Goal: Navigation & Orientation: Find specific page/section

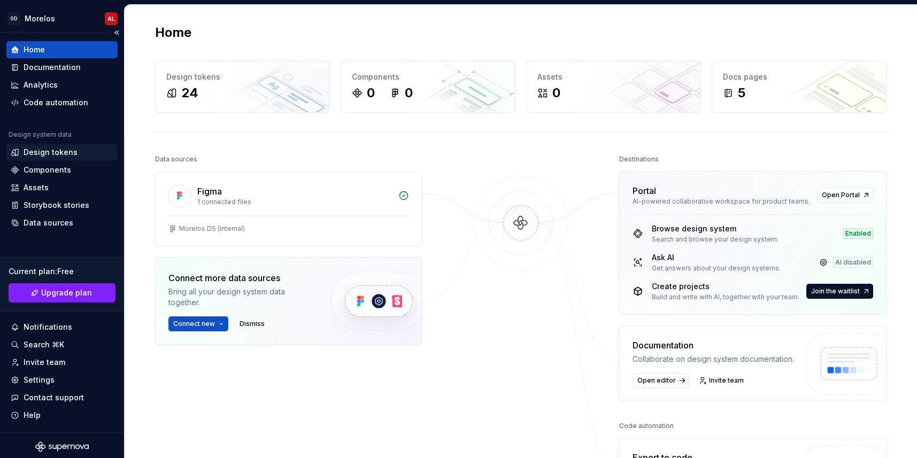
click at [65, 155] on div "Design tokens" at bounding box center [51, 152] width 54 height 11
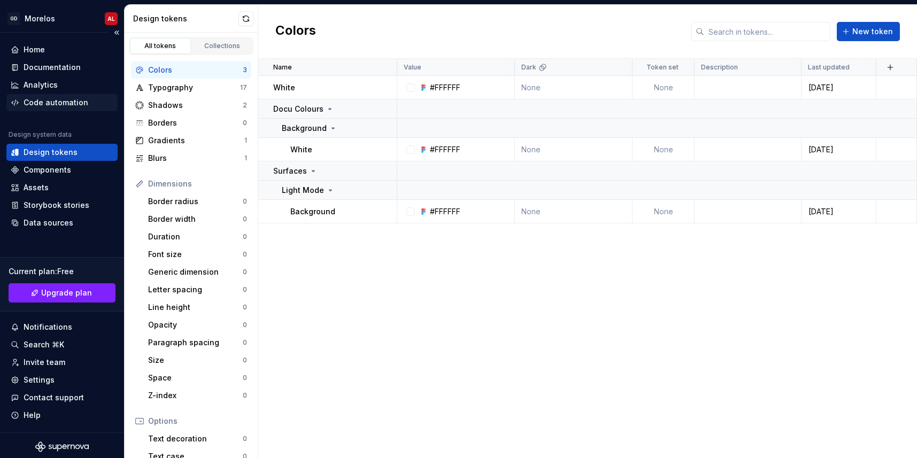
click at [58, 107] on div "Code automation" at bounding box center [56, 102] width 65 height 11
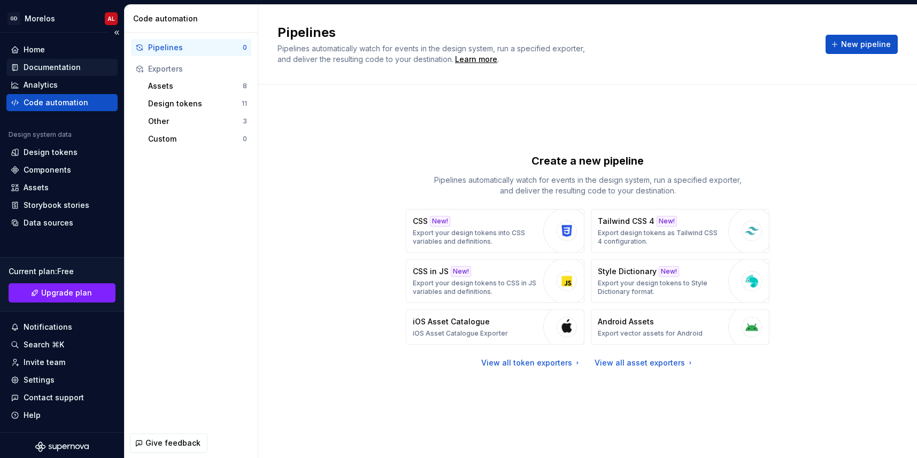
click at [90, 60] on div "Documentation" at bounding box center [61, 67] width 111 height 17
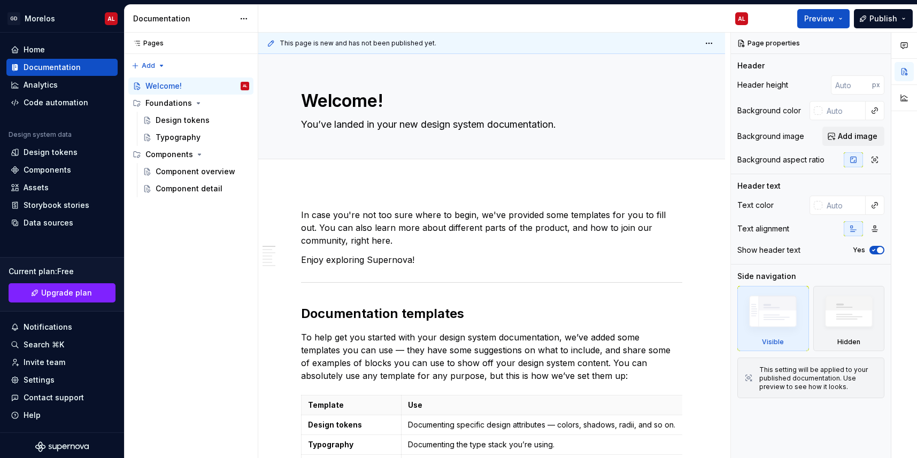
type textarea "*"
click at [33, 52] on div "Home" at bounding box center [34, 49] width 21 height 11
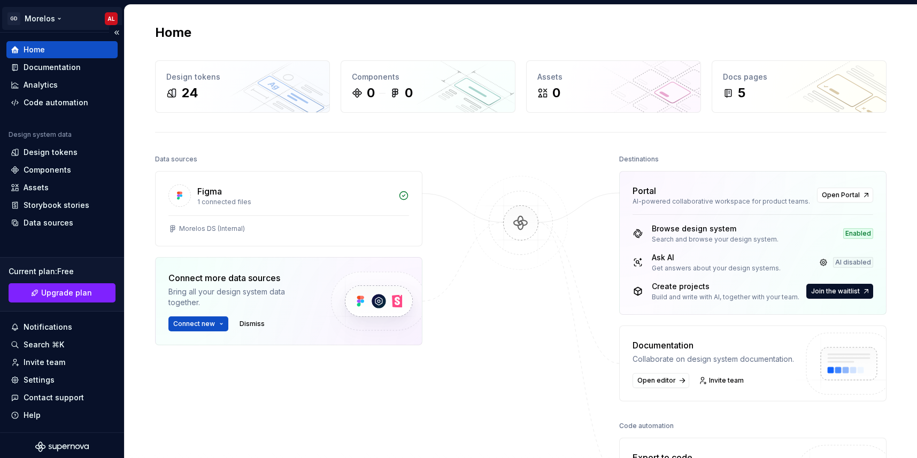
click at [59, 20] on html "[PERSON_NAME] AL Home Documentation Analytics Code automation Design system dat…" at bounding box center [458, 229] width 917 height 458
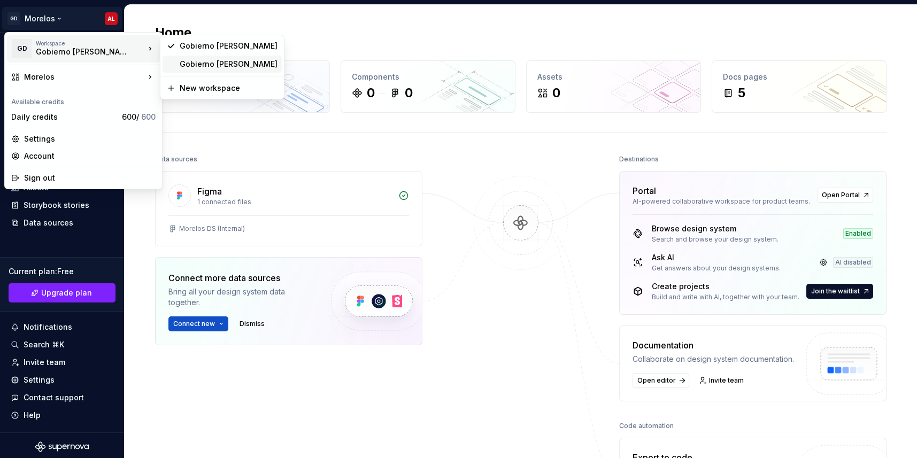
click at [192, 66] on div "Gobierno [PERSON_NAME]" at bounding box center [229, 64] width 98 height 11
